Goal: Check status: Check status

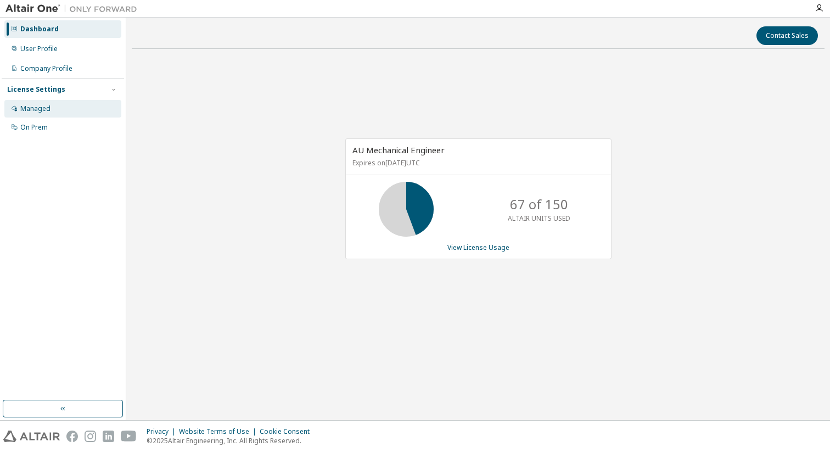
click at [42, 107] on div "Managed" at bounding box center [35, 108] width 30 height 9
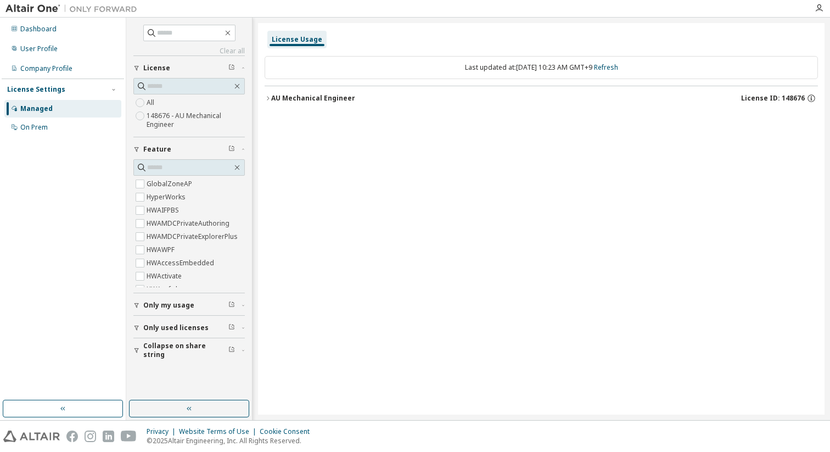
click at [278, 98] on div "AU Mechanical Engineer" at bounding box center [313, 98] width 84 height 9
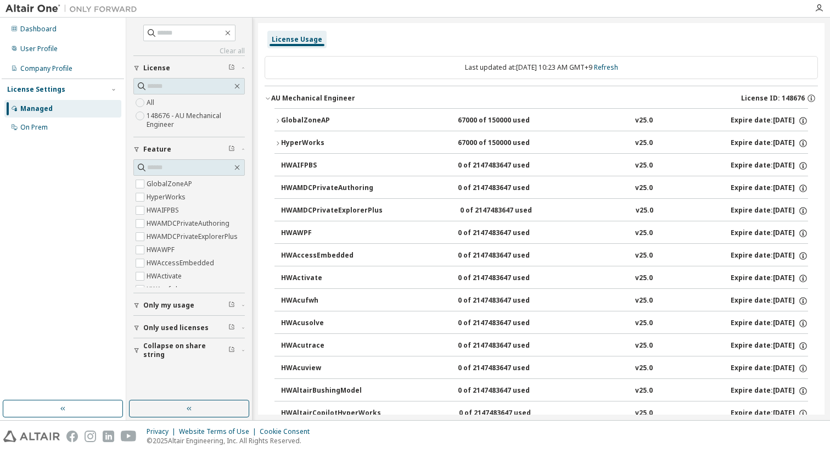
click at [294, 113] on button "GlobalZoneAP 67000 of 150000 used v25.0 Expire date: [DATE]" at bounding box center [542, 121] width 534 height 24
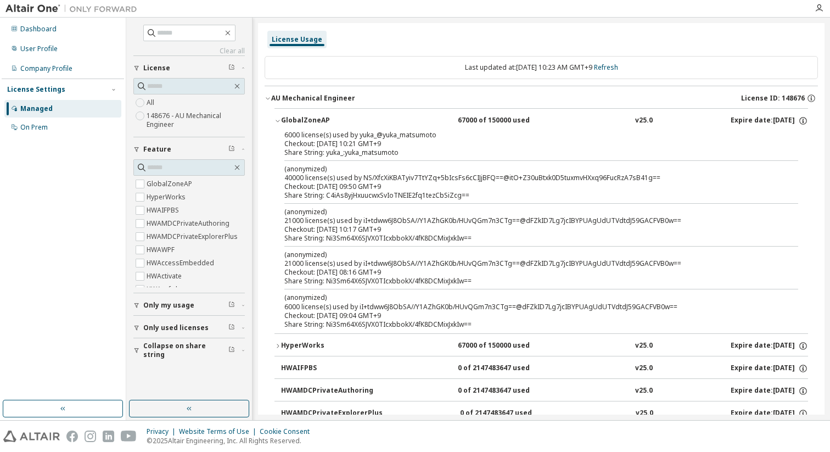
click at [320, 133] on div "6000 license(s) used by yuka_@yuka_matsumoto" at bounding box center [529, 135] width 488 height 9
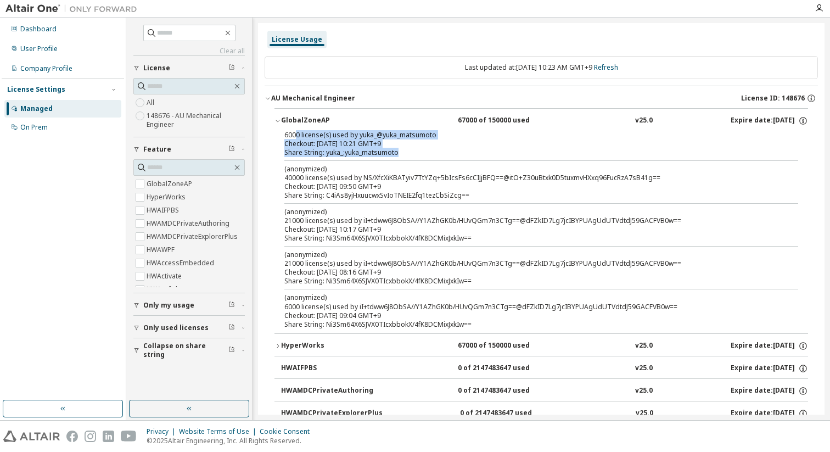
drag, startPoint x: 295, startPoint y: 137, endPoint x: 367, endPoint y: 158, distance: 75.6
click at [367, 158] on div "6000 license(s) used by yuka_@yuka_matsumoto Checkout: [DATE] 10:21 GMT+9 Share…" at bounding box center [542, 232] width 534 height 203
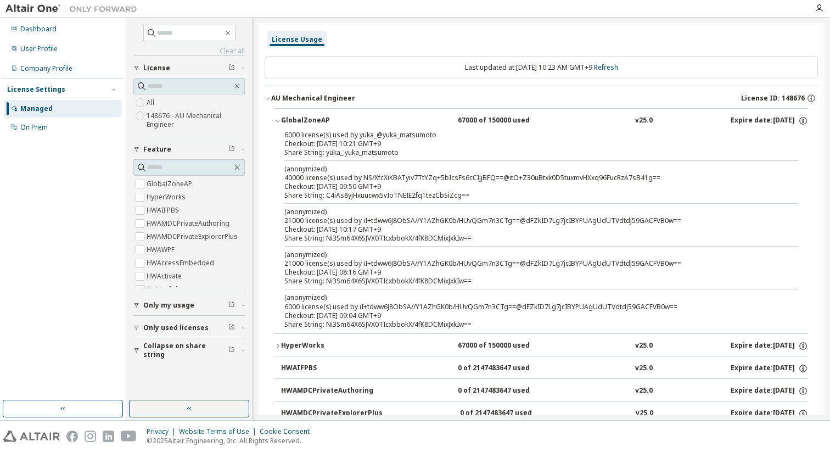
click at [343, 181] on div "(anonymized) 40000 license(s) used by NS/XfcXiKBATyiv7TtYZq+5bIcsFs6cCIJjBFQ==@…" at bounding box center [529, 173] width 488 height 18
click at [342, 196] on div "Share String: C4iAs8yjHxuucwxSvIoTNEIE2fq1tezCbSiZcg==" at bounding box center [529, 195] width 488 height 9
click at [344, 224] on div "(anonymized) 21000 license(s) used by iI+tdww6J8ObSA//Y1AZhGK0b/HUvQGm7n3CTg==@…" at bounding box center [529, 216] width 488 height 18
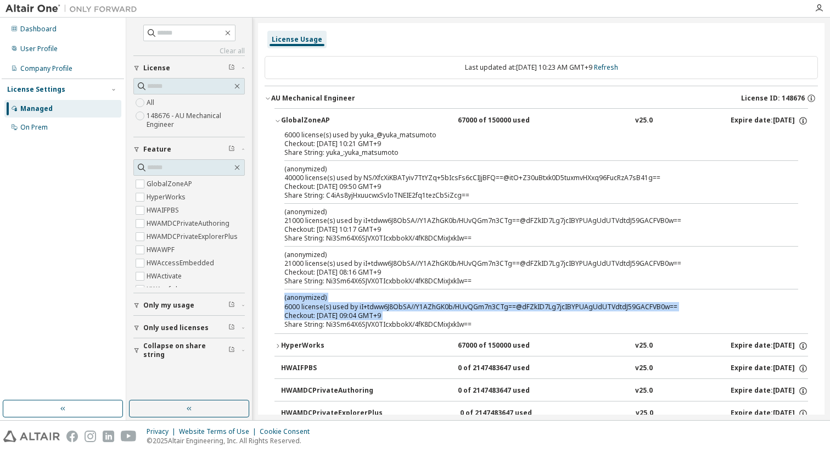
drag, startPoint x: 390, startPoint y: 320, endPoint x: 337, endPoint y: 289, distance: 61.0
click at [337, 289] on div "6000 license(s) used by yuka_@yuka_matsumoto Checkout: [DATE] 10:21 GMT+9 Share…" at bounding box center [542, 232] width 534 height 203
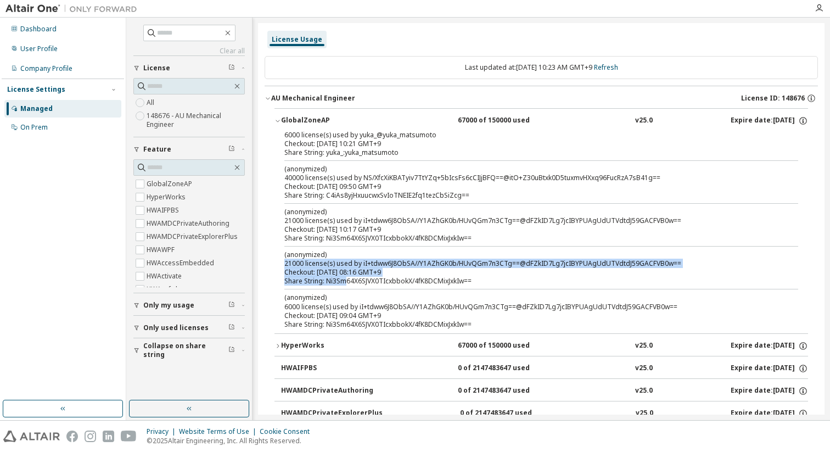
drag, startPoint x: 345, startPoint y: 280, endPoint x: 325, endPoint y: 250, distance: 35.6
click at [325, 250] on div "(anonymized) 21000 license(s) used by iI+tdww6J8ObSA//Y1AZhGK0b/HUvQGm7n3CTg==@…" at bounding box center [529, 268] width 488 height 36
drag, startPoint x: 326, startPoint y: 249, endPoint x: 328, endPoint y: 233, distance: 16.6
click at [328, 233] on html "Dashboard User Profile Company Profile License Settings Managed On Prem Clear a…" at bounding box center [415, 226] width 830 height 452
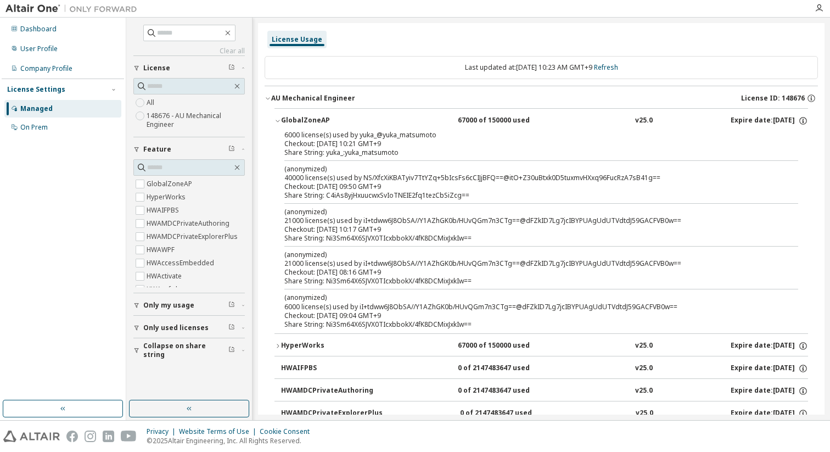
click at [365, 192] on div "Share String: C4iAs8yjHxuucwxSvIoTNEIE2fq1tezCbSiZcg==" at bounding box center [529, 195] width 488 height 9
click at [363, 150] on div "Share String: yuka_:yuka_matsumoto" at bounding box center [529, 152] width 488 height 9
click at [618, 69] on link "Refresh" at bounding box center [606, 67] width 24 height 9
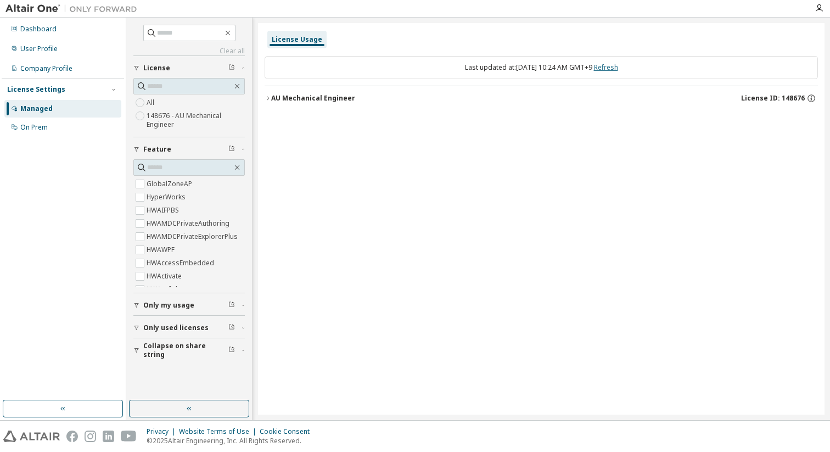
click at [618, 67] on link "Refresh" at bounding box center [606, 67] width 24 height 9
click at [335, 99] on div "AU Mechanical Engineer" at bounding box center [313, 98] width 84 height 9
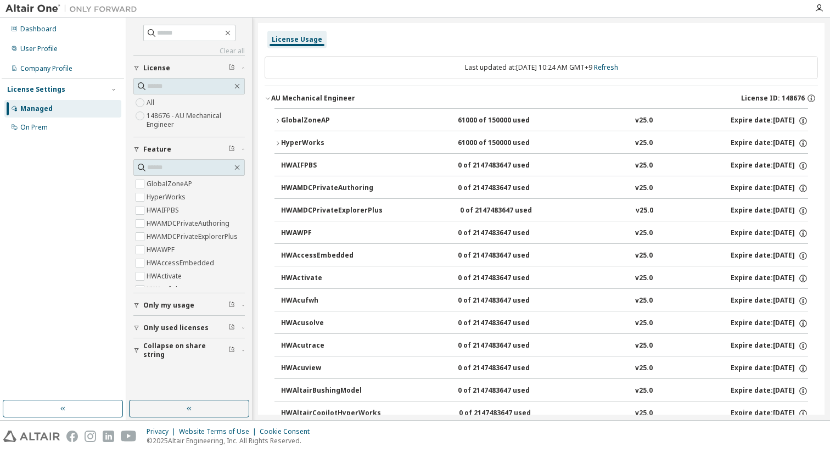
click at [323, 114] on button "GlobalZoneAP 61000 of 150000 used v25.0 Expire date: [DATE]" at bounding box center [542, 121] width 534 height 24
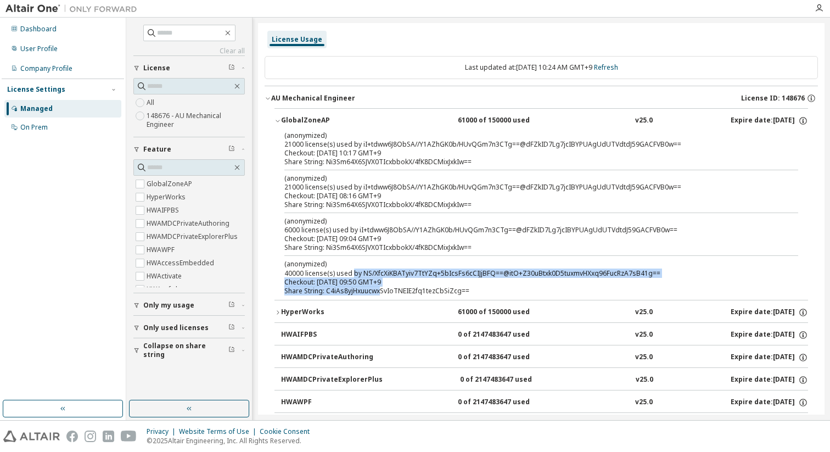
drag, startPoint x: 378, startPoint y: 289, endPoint x: 352, endPoint y: 272, distance: 31.7
click at [352, 272] on div "(anonymized) 40000 license(s) used by NS/XfcXiKBATyiv7TtYZq+5bIcsFs6cCIJjBFQ==@…" at bounding box center [529, 277] width 488 height 36
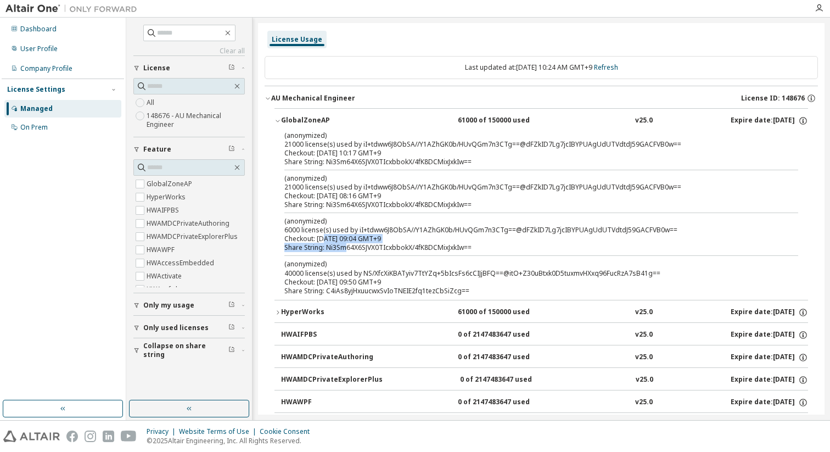
drag, startPoint x: 347, startPoint y: 244, endPoint x: 326, endPoint y: 235, distance: 23.6
click at [326, 235] on div "(anonymized) 6000 license(s) used by iI+tdww6J8ObSA//Y1AZhGK0b/HUvQGm7n3CTg==@d…" at bounding box center [529, 234] width 488 height 36
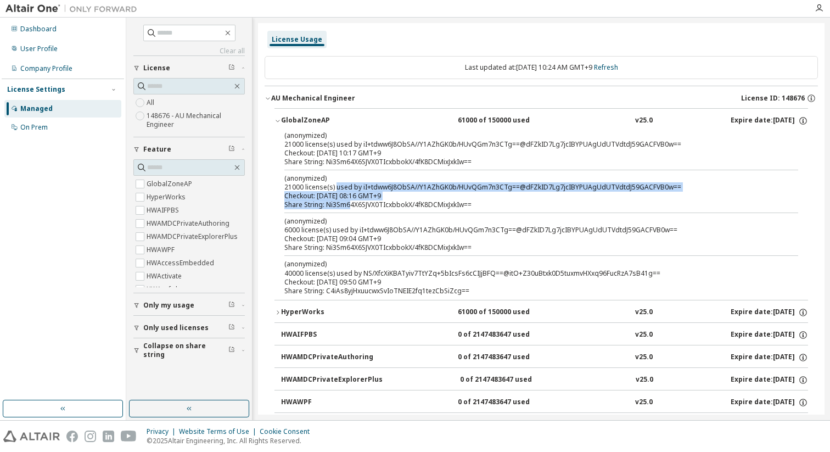
drag, startPoint x: 351, startPoint y: 200, endPoint x: 334, endPoint y: 190, distance: 19.5
click at [334, 190] on div "(anonymized) 21000 license(s) used by iI+tdww6J8ObSA//Y1AZhGK0b/HUvQGm7n3CTg==@…" at bounding box center [529, 192] width 488 height 36
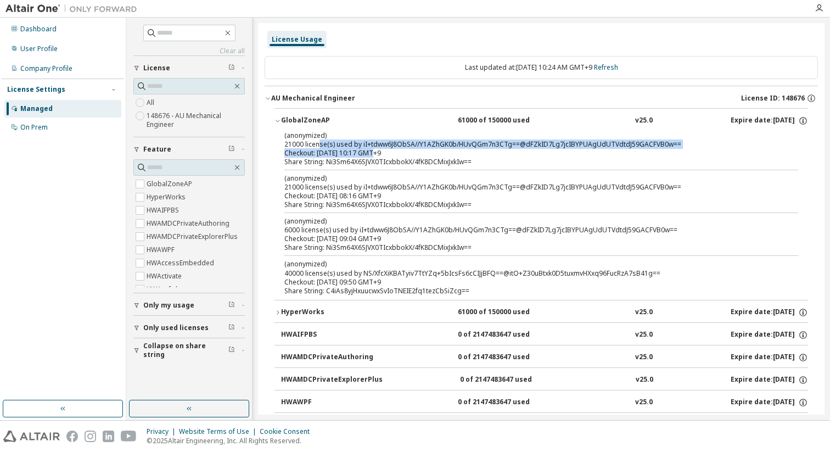
drag, startPoint x: 370, startPoint y: 154, endPoint x: 319, endPoint y: 142, distance: 51.8
click at [319, 142] on div "(anonymized) 21000 license(s) used by iI+tdww6J8ObSA//Y1AZhGK0b/HUvQGm7n3CTg==@…" at bounding box center [529, 144] width 488 height 27
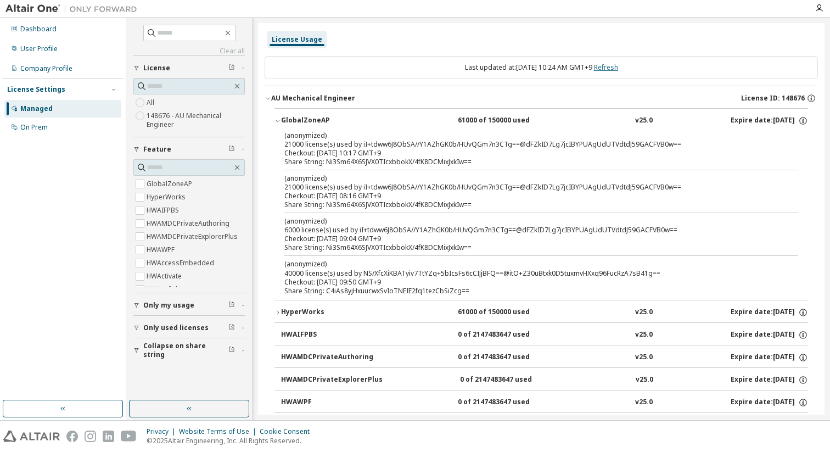
click at [618, 69] on link "Refresh" at bounding box center [606, 67] width 24 height 9
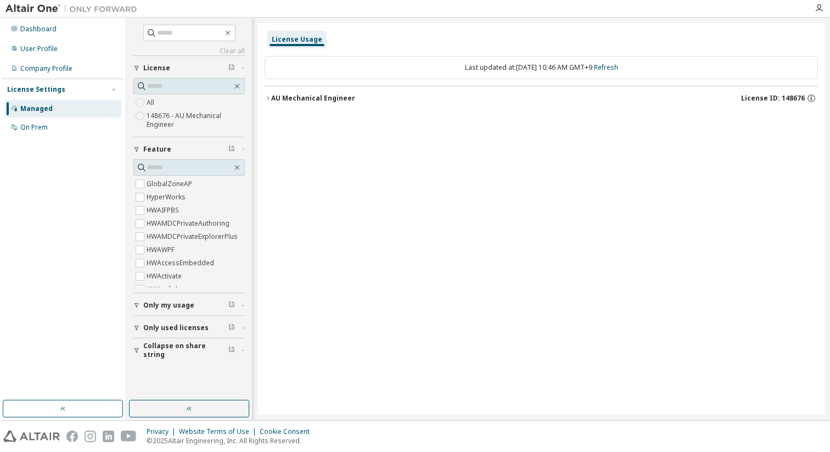
click at [348, 100] on div "AU Mechanical Engineer" at bounding box center [313, 98] width 84 height 9
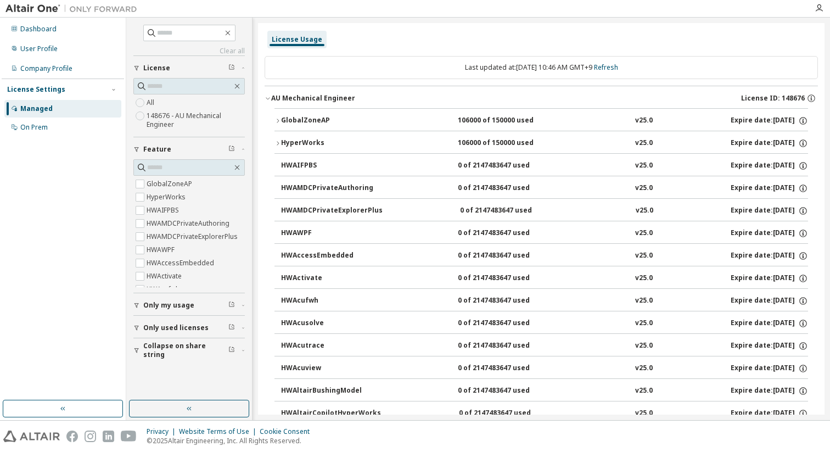
click at [345, 116] on div "GlobalZoneAP" at bounding box center [330, 121] width 99 height 10
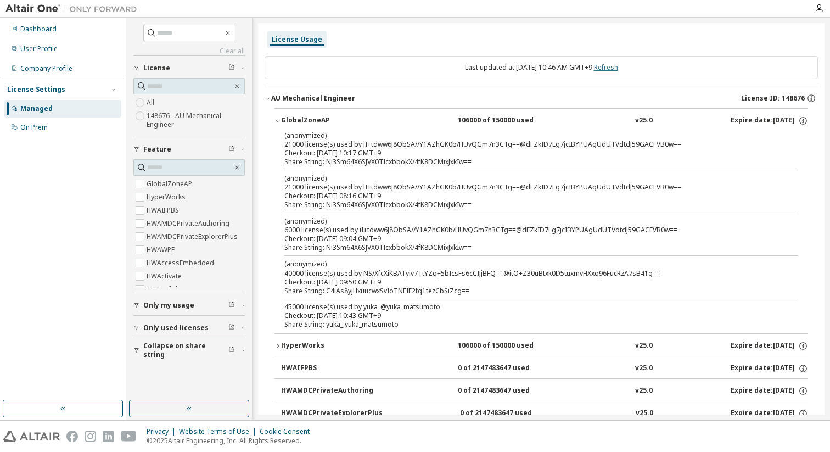
click at [616, 68] on link "Refresh" at bounding box center [606, 67] width 24 height 9
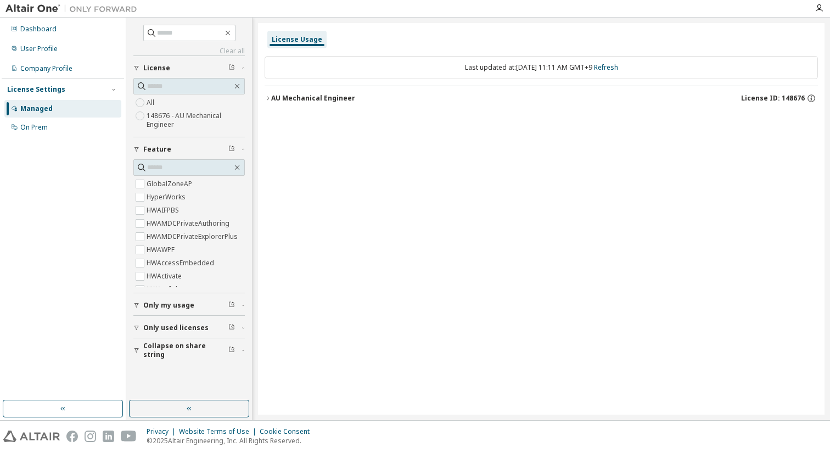
click at [325, 99] on div "AU Mechanical Engineer" at bounding box center [313, 98] width 84 height 9
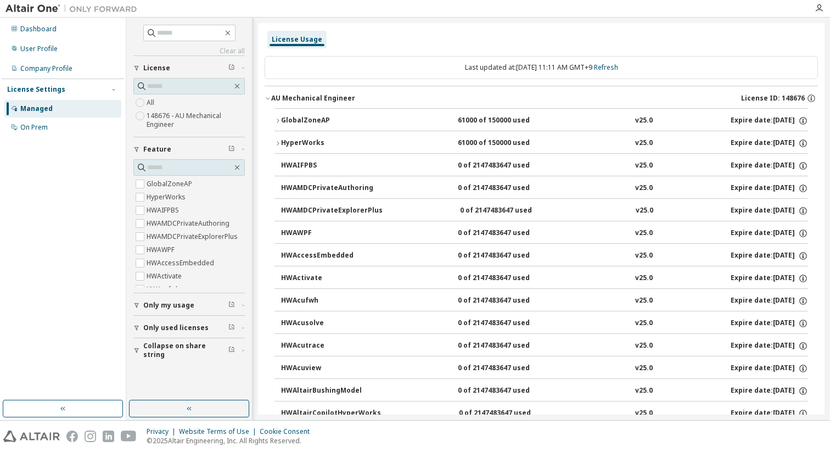
click at [341, 116] on div "GlobalZoneAP" at bounding box center [330, 121] width 99 height 10
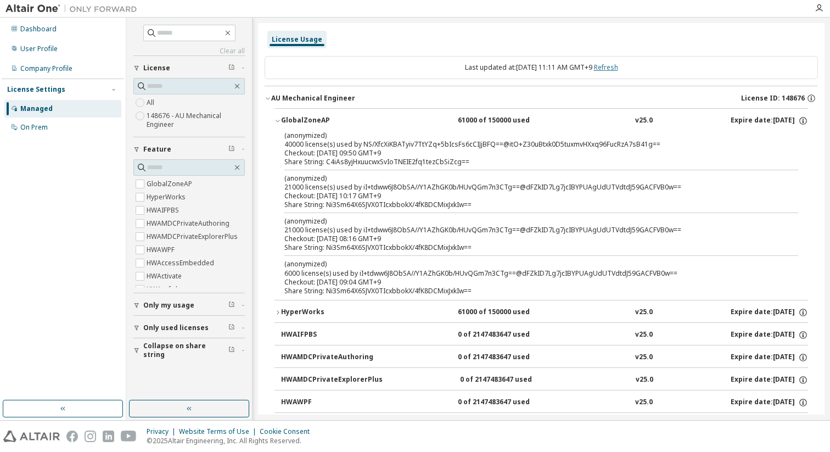
click at [612, 71] on link "Refresh" at bounding box center [606, 67] width 24 height 9
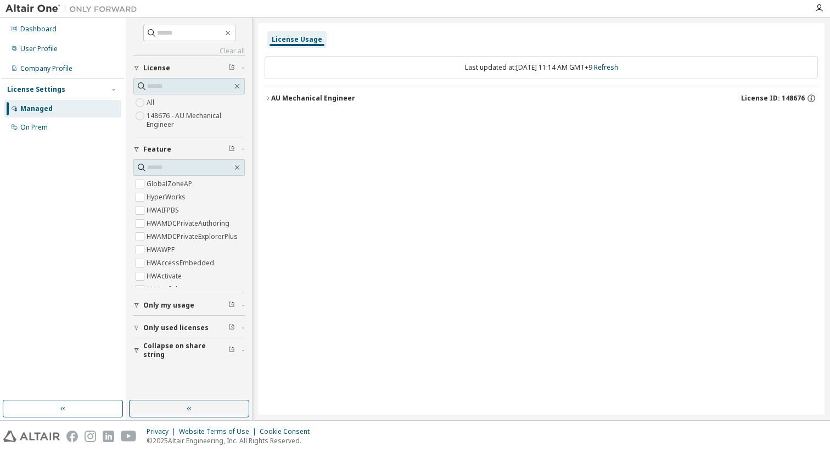
click at [325, 103] on div "AU Mechanical Engineer License ID: 148676" at bounding box center [544, 98] width 547 height 10
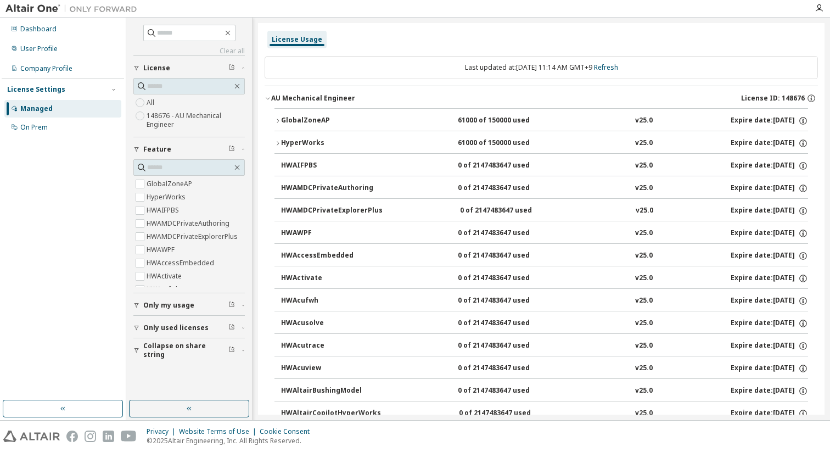
click at [312, 125] on div "GlobalZoneAP" at bounding box center [330, 121] width 99 height 10
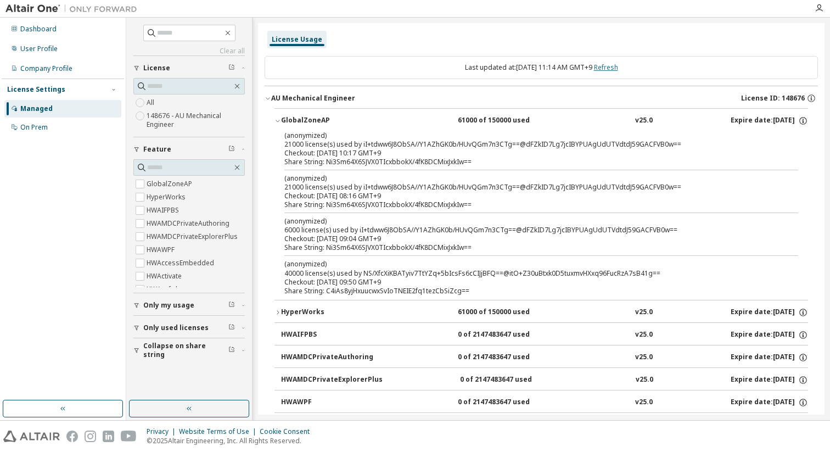
click at [618, 68] on link "Refresh" at bounding box center [606, 67] width 24 height 9
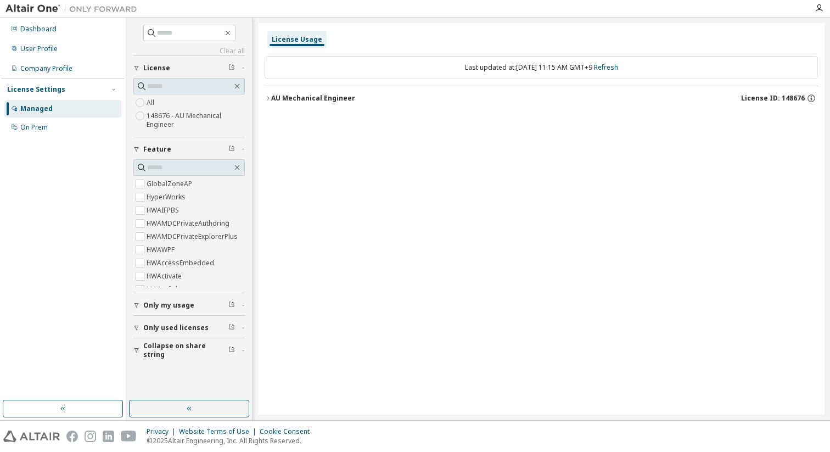
click at [346, 97] on div "AU Mechanical Engineer" at bounding box center [313, 98] width 84 height 9
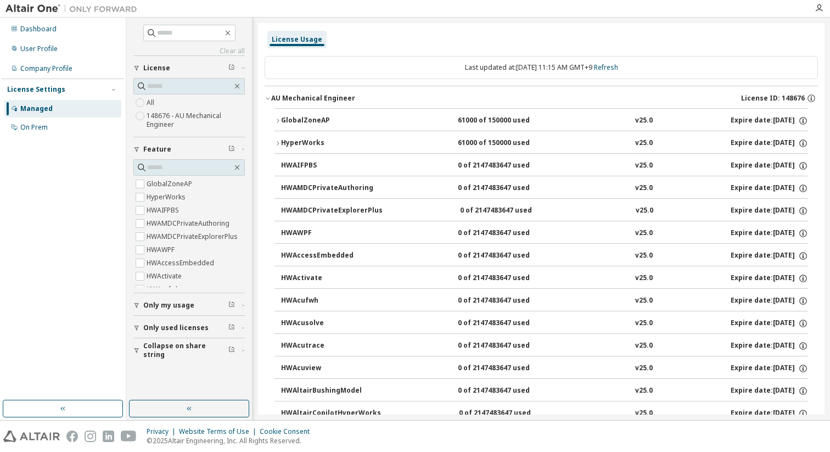
click at [328, 120] on div "GlobalZoneAP" at bounding box center [330, 121] width 99 height 10
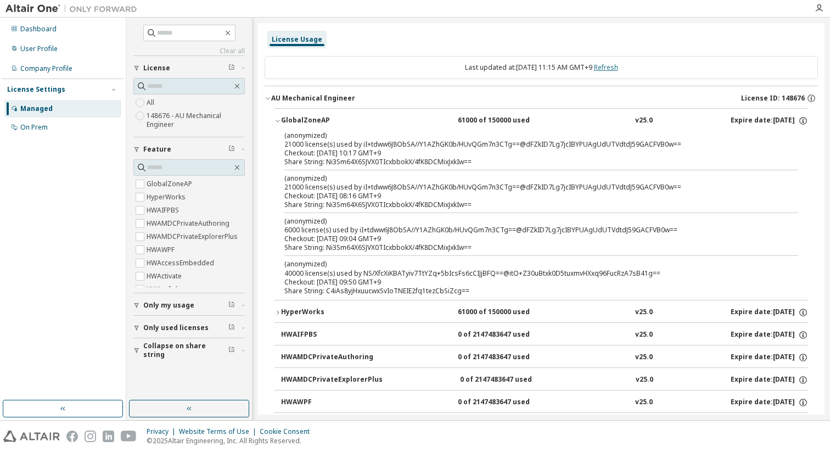
click at [618, 67] on link "Refresh" at bounding box center [606, 67] width 24 height 9
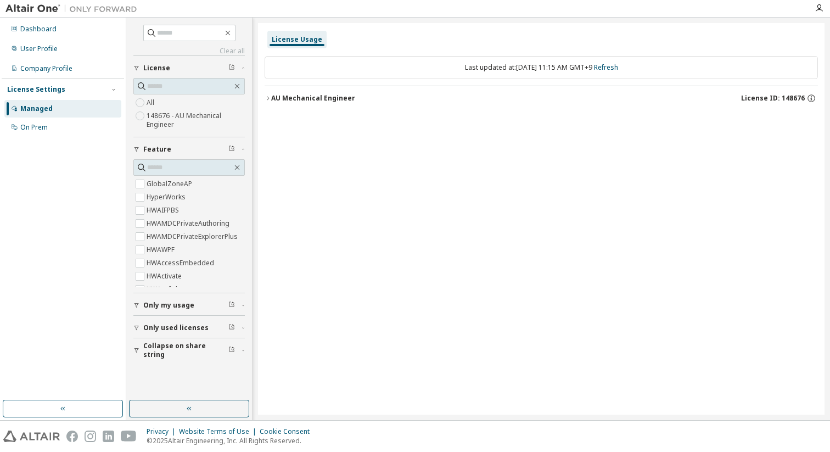
click at [340, 101] on div "AU Mechanical Engineer" at bounding box center [313, 98] width 84 height 9
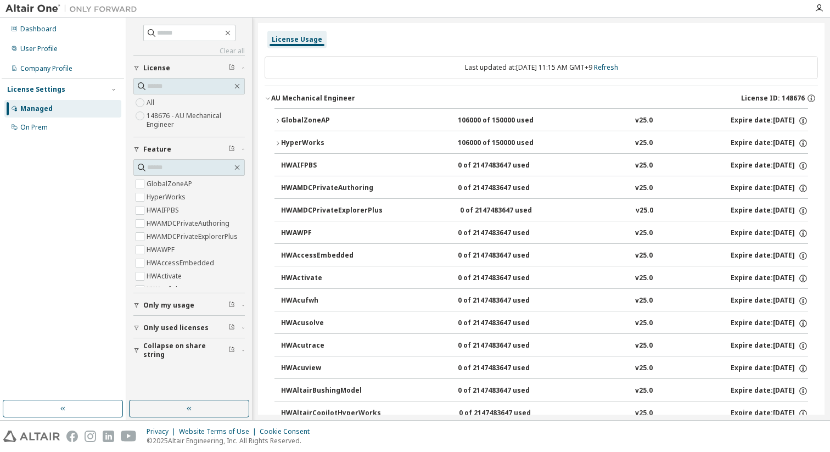
click at [339, 118] on div "GlobalZoneAP" at bounding box center [330, 121] width 99 height 10
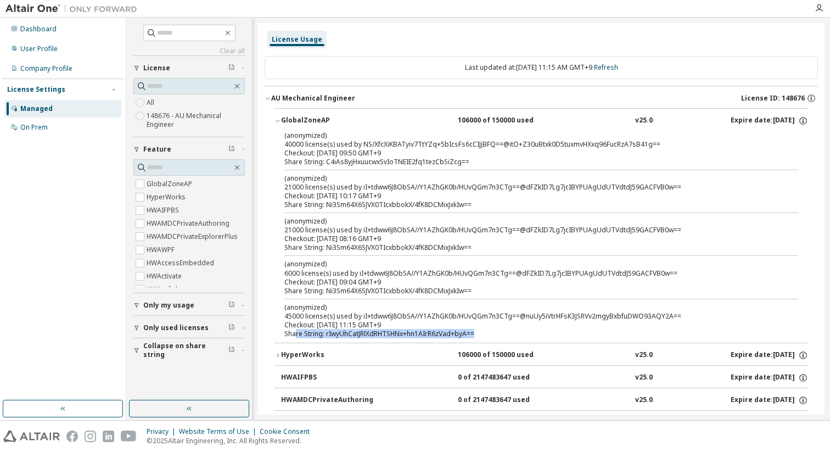
drag, startPoint x: 472, startPoint y: 334, endPoint x: 296, endPoint y: 337, distance: 176.3
click at [296, 337] on div "Share String: rIwyUhCatJRlXdRHTSHNx+hn1AIrR6zVad+byA==" at bounding box center [529, 334] width 488 height 9
click at [446, 331] on div "Share String: rIwyUhCatJRlXdRHTSHNx+hn1AIrR6zVad+byA==" at bounding box center [529, 334] width 488 height 9
click at [618, 65] on link "Refresh" at bounding box center [606, 67] width 24 height 9
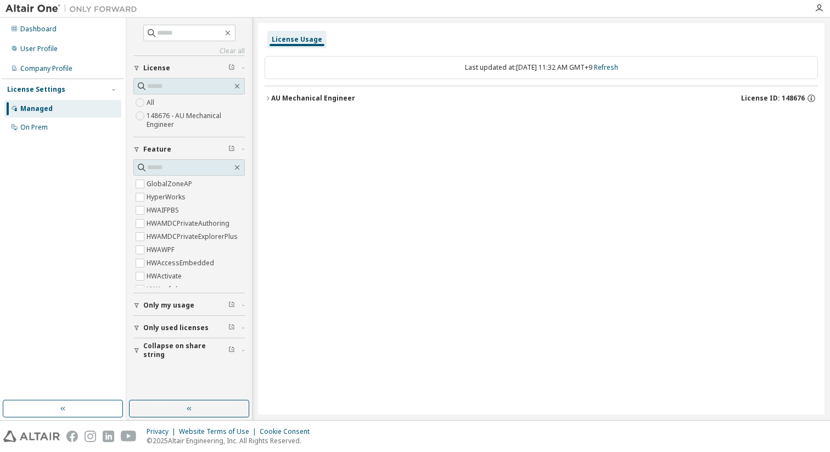
click at [352, 100] on div "AU Mechanical Engineer License ID: 148676" at bounding box center [544, 98] width 547 height 10
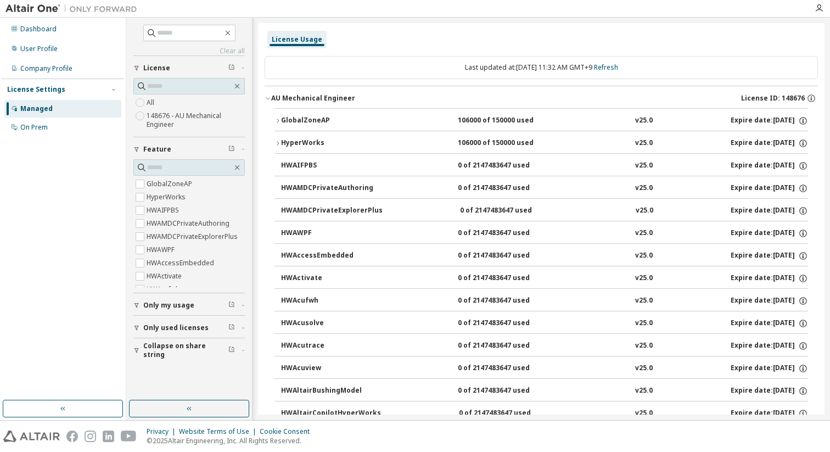
click at [342, 116] on div "GlobalZoneAP" at bounding box center [330, 121] width 99 height 10
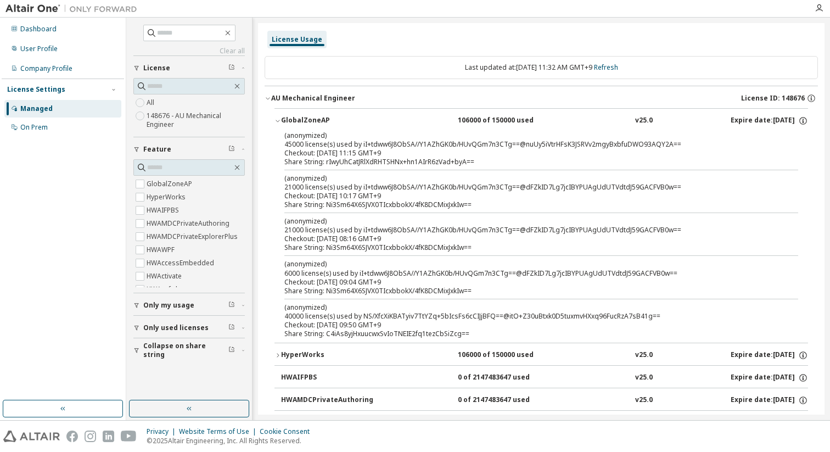
click at [402, 48] on div "License Usage" at bounding box center [542, 40] width 554 height 20
click at [399, 138] on p "(anonymized)" at bounding box center [529, 135] width 488 height 9
click at [618, 68] on link "Refresh" at bounding box center [606, 67] width 24 height 9
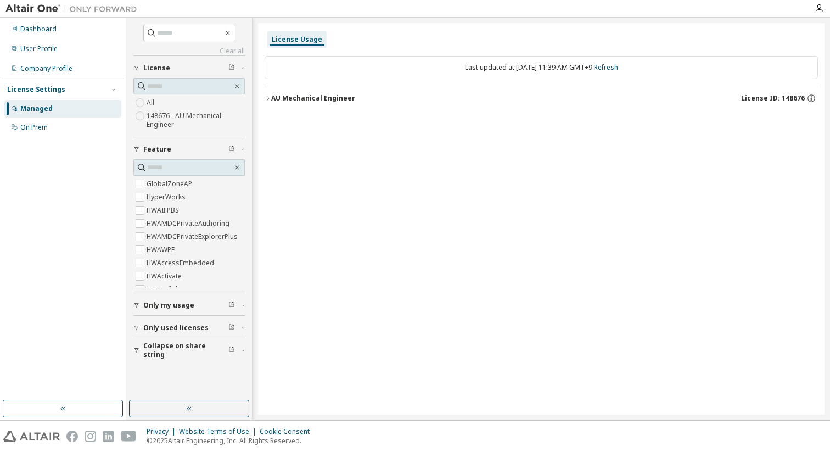
click at [336, 94] on div "AU Mechanical Engineer" at bounding box center [313, 98] width 84 height 9
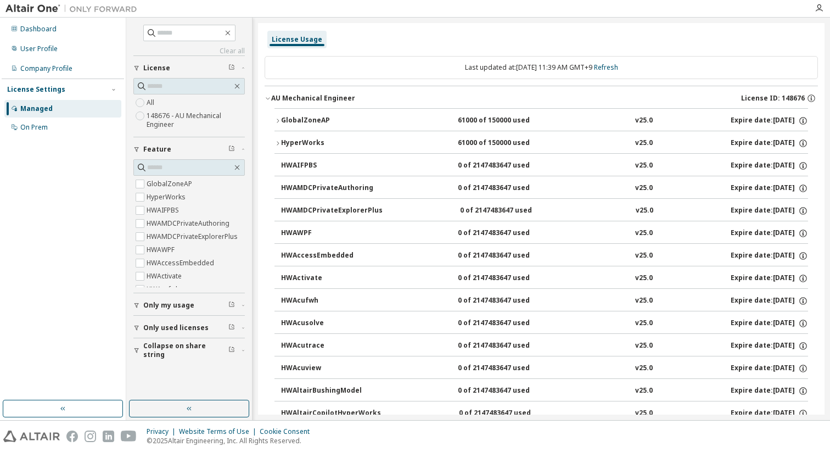
click at [366, 116] on div "GlobalZoneAP" at bounding box center [330, 121] width 99 height 10
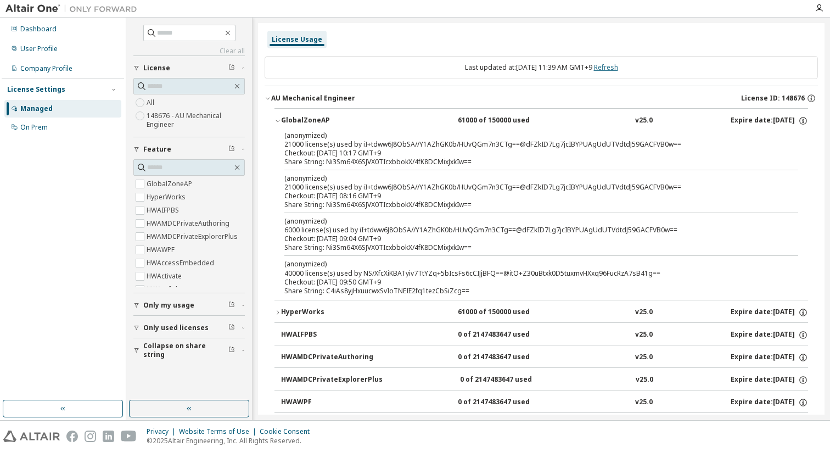
click at [618, 68] on link "Refresh" at bounding box center [606, 67] width 24 height 9
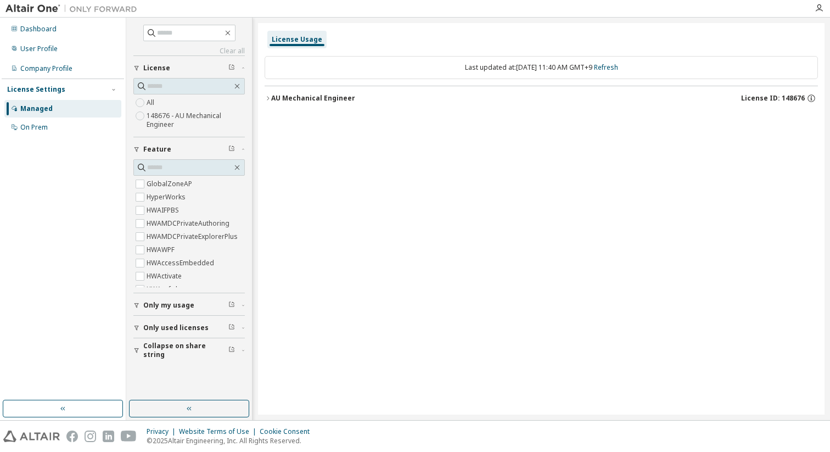
click at [343, 99] on div "AU Mechanical Engineer" at bounding box center [313, 98] width 84 height 9
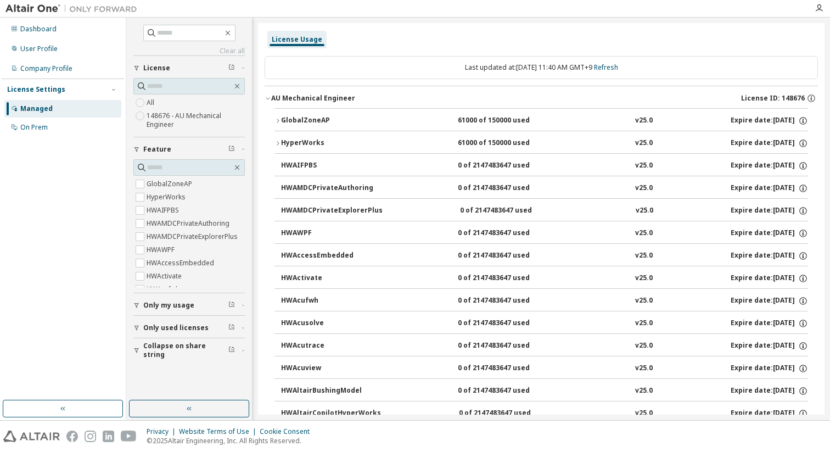
click at [339, 114] on button "GlobalZoneAP 61000 of 150000 used v25.0 Expire date: [DATE]" at bounding box center [542, 121] width 534 height 24
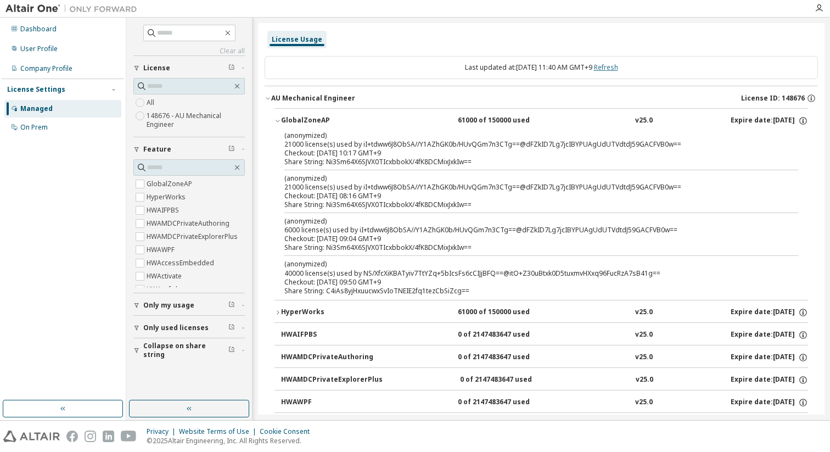
click at [608, 71] on link "Refresh" at bounding box center [606, 67] width 24 height 9
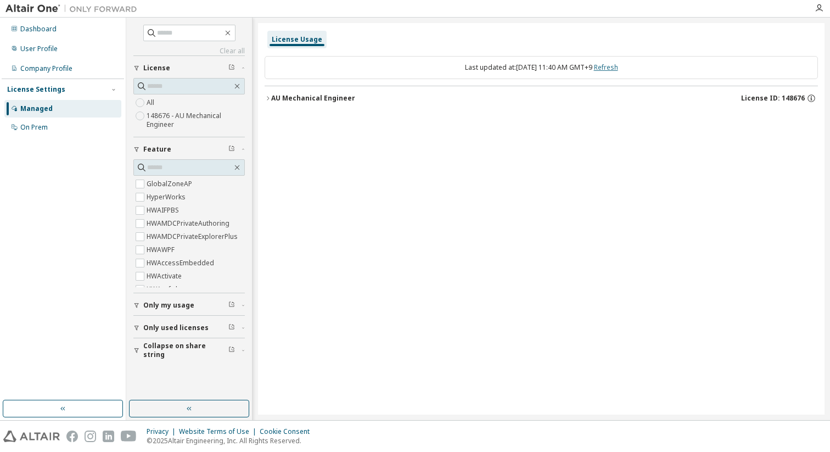
click at [608, 71] on link "Refresh" at bounding box center [606, 67] width 24 height 9
click at [342, 98] on div "AU Mechanical Engineer" at bounding box center [313, 98] width 84 height 9
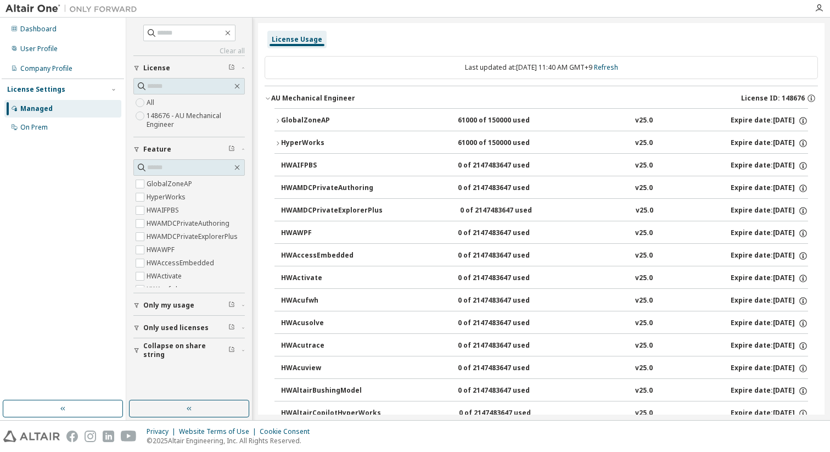
click at [336, 113] on button "GlobalZoneAP 61000 of 150000 used v25.0 Expire date: [DATE]" at bounding box center [542, 121] width 534 height 24
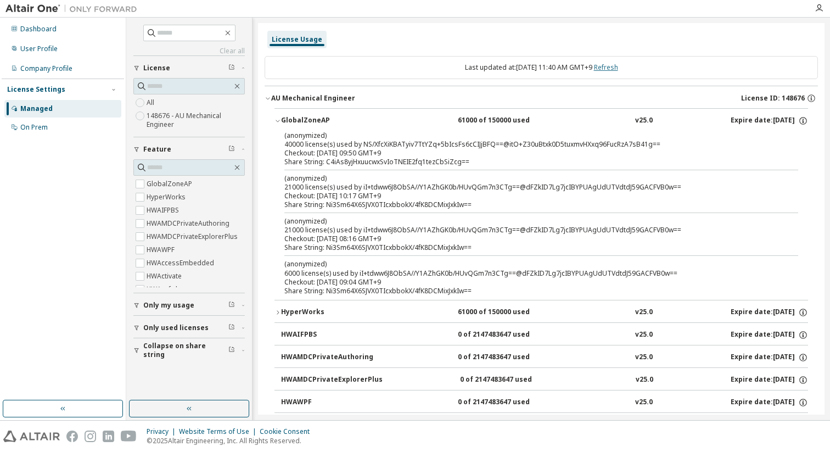
click at [612, 69] on link "Refresh" at bounding box center [606, 67] width 24 height 9
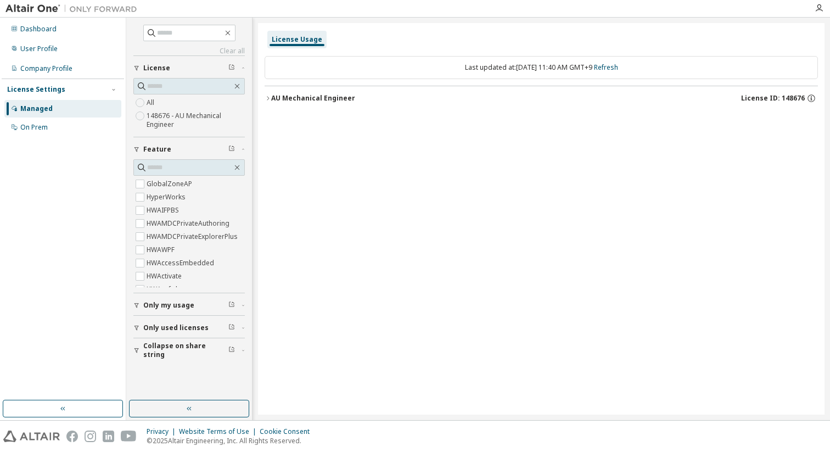
click at [347, 96] on div "AU Mechanical Engineer" at bounding box center [313, 98] width 84 height 9
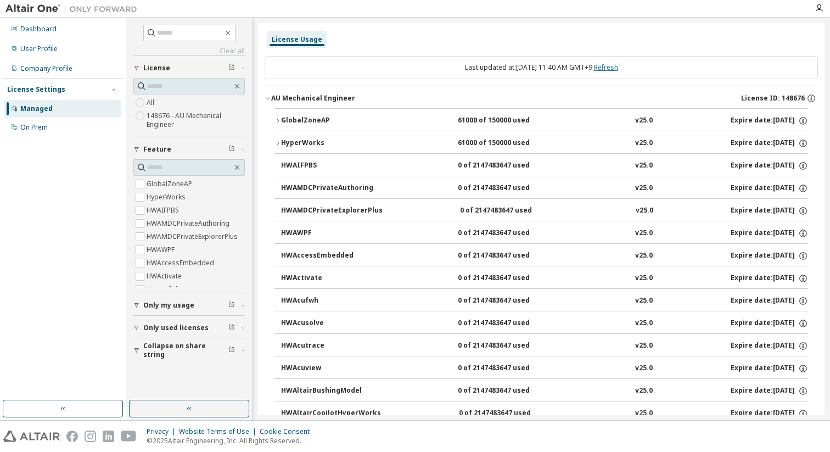
click at [615, 66] on link "Refresh" at bounding box center [606, 67] width 24 height 9
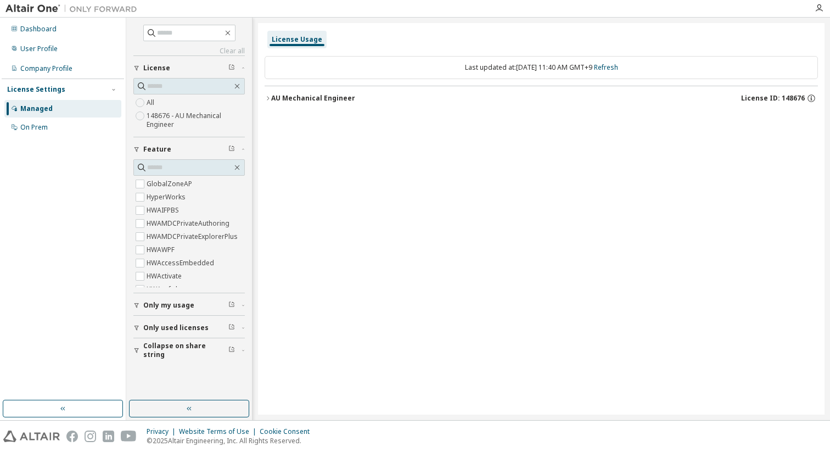
click at [345, 101] on div "AU Mechanical Engineer" at bounding box center [313, 98] width 84 height 9
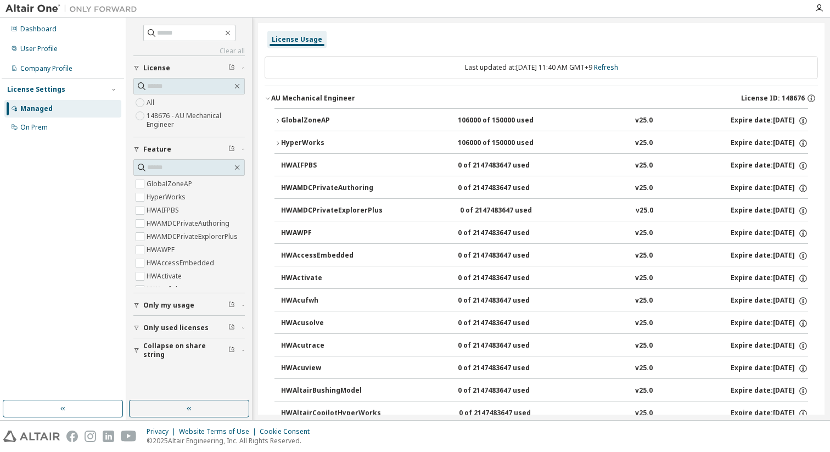
click at [377, 121] on div "GlobalZoneAP" at bounding box center [330, 121] width 99 height 10
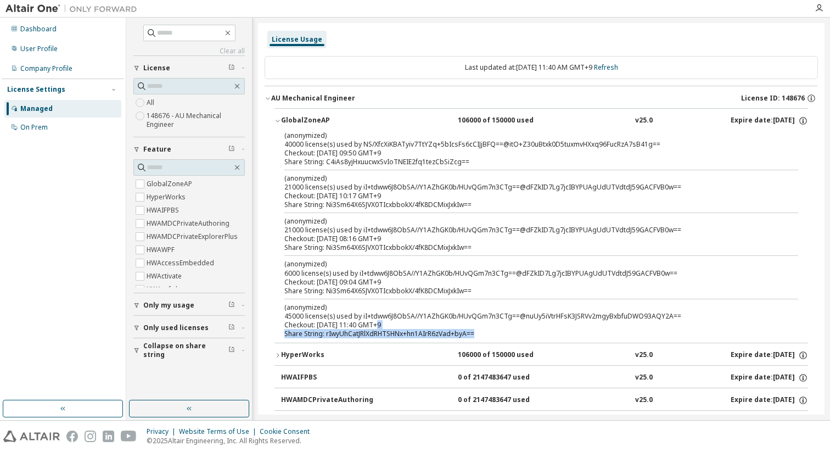
drag, startPoint x: 477, startPoint y: 330, endPoint x: 373, endPoint y: 322, distance: 104.6
click at [373, 322] on div "(anonymized) 45000 license(s) used by iI+tdww6J8ObSA//Y1AZhGK0b/HUvQGm7n3CTg==@…" at bounding box center [529, 321] width 488 height 36
click at [455, 285] on div "Checkout: [DATE] 09:04 GMT+9" at bounding box center [529, 282] width 488 height 9
